Goal: Find specific page/section: Find specific page/section

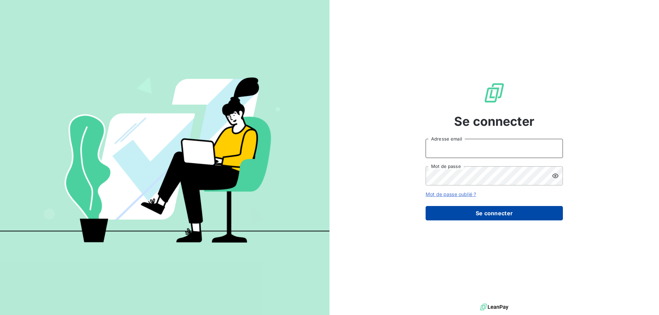
type input "[EMAIL_ADDRESS][DOMAIN_NAME]"
click at [521, 211] on button "Se connecter" at bounding box center [493, 213] width 137 height 14
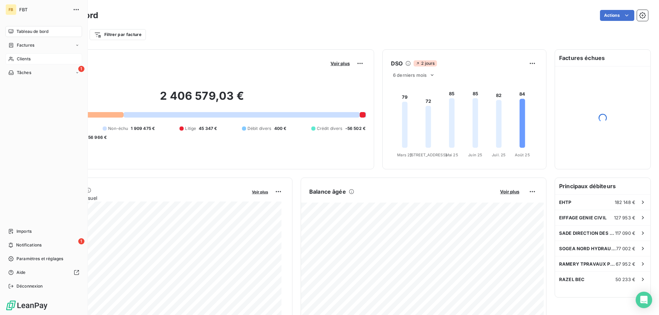
click at [17, 56] on span "Clients" at bounding box center [24, 59] width 14 height 6
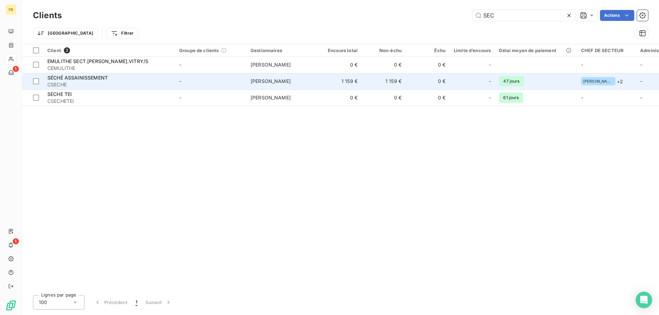
type input "SEC"
click at [91, 83] on span "CSECHE" at bounding box center [109, 84] width 124 height 7
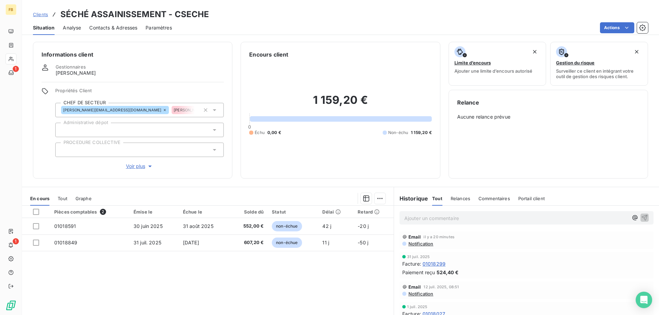
click at [83, 29] on div "Situation Analyse Contacts & Adresses Paramètres Actions" at bounding box center [340, 28] width 637 height 14
click at [79, 28] on span "Analyse" at bounding box center [72, 27] width 18 height 7
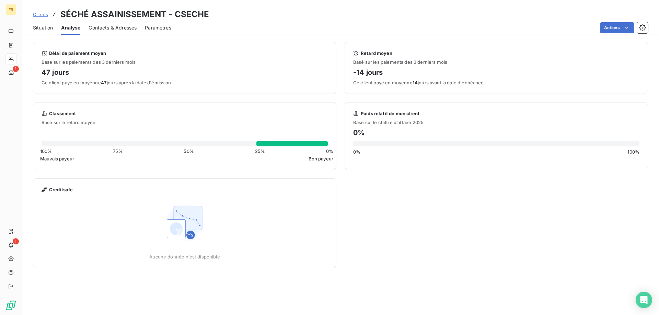
click at [102, 28] on span "Contacts & Adresses" at bounding box center [113, 27] width 48 height 7
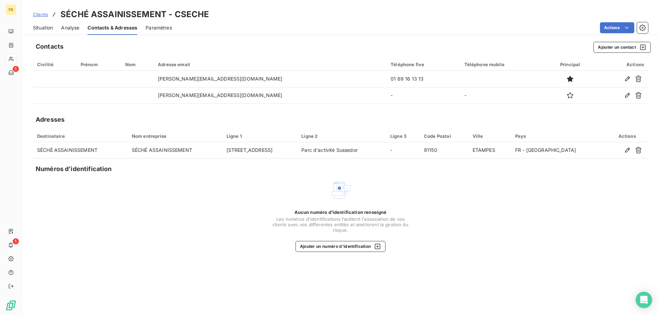
click at [43, 27] on span "Situation" at bounding box center [43, 27] width 20 height 7
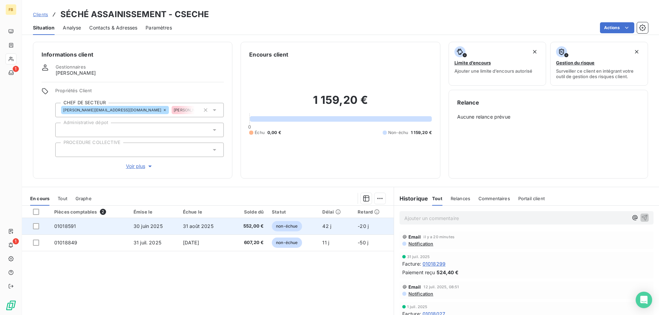
click at [189, 231] on td "31 août 2025" at bounding box center [204, 226] width 51 height 16
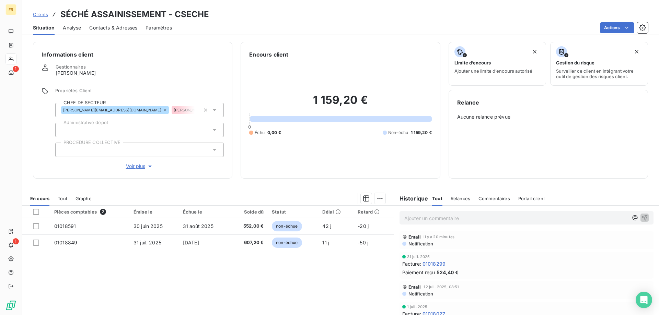
click at [116, 33] on div "Contacts & Adresses" at bounding box center [113, 28] width 48 height 14
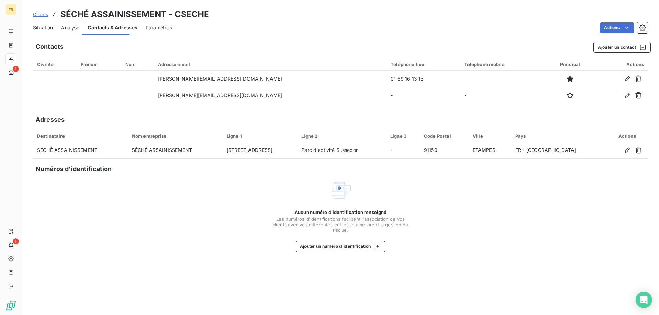
click at [115, 28] on span "Contacts & Adresses" at bounding box center [112, 27] width 50 height 7
